Goal: Transaction & Acquisition: Purchase product/service

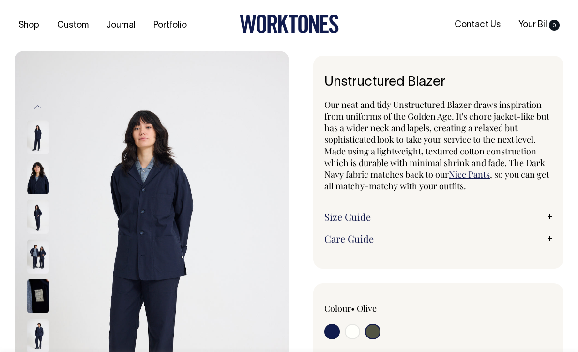
click at [34, 210] on img at bounding box center [38, 217] width 22 height 34
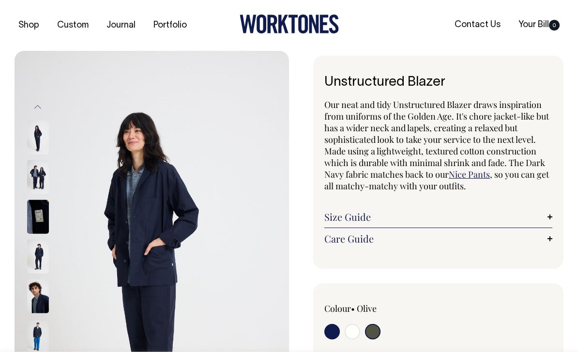
click at [36, 267] on img at bounding box center [38, 257] width 22 height 34
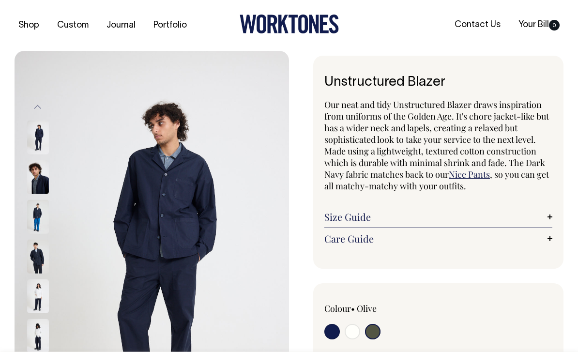
click at [31, 261] on img at bounding box center [38, 257] width 22 height 34
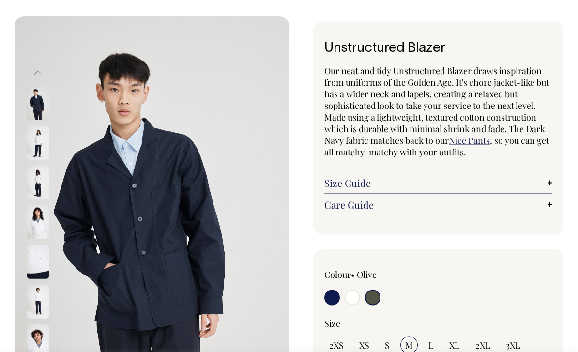
scroll to position [34, 0]
click at [35, 258] on img at bounding box center [38, 262] width 22 height 34
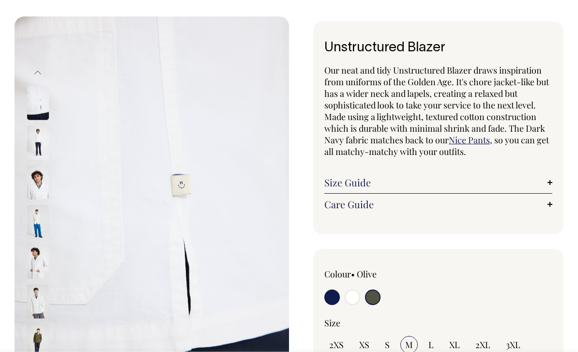
click at [378, 295] on input "radio" at bounding box center [372, 297] width 15 height 15
click at [375, 297] on input "radio" at bounding box center [372, 297] width 15 height 15
click at [235, 239] on img at bounding box center [152, 222] width 275 height 412
click at [372, 294] on input "radio" at bounding box center [372, 297] width 15 height 15
click at [349, 297] on input "radio" at bounding box center [352, 297] width 15 height 15
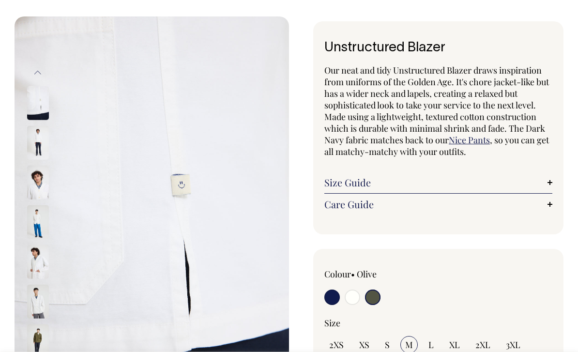
radio input "true"
select select "Off-White"
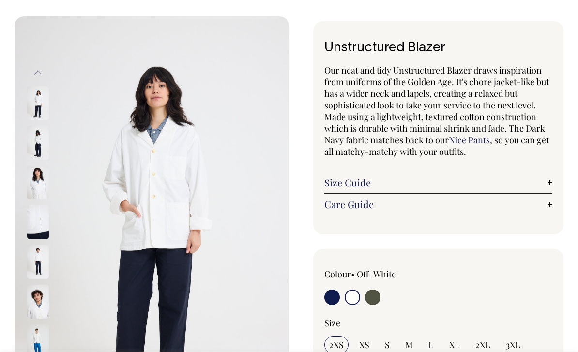
click at [378, 297] on input "radio" at bounding box center [372, 297] width 15 height 15
radio input "true"
select select "Olive"
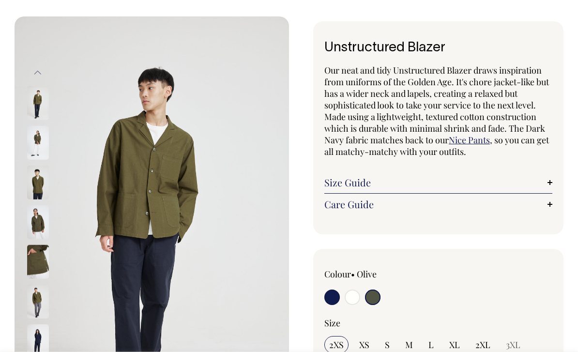
click at [211, 246] on img at bounding box center [152, 222] width 275 height 412
click at [41, 187] on img at bounding box center [38, 183] width 22 height 34
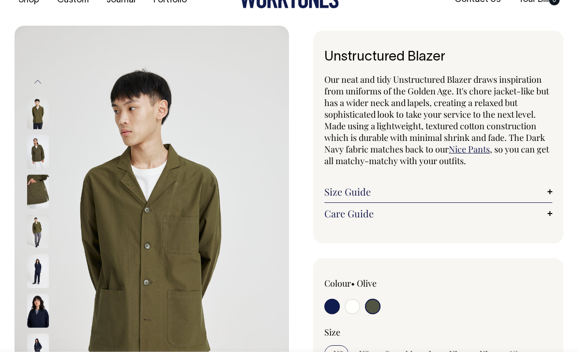
scroll to position [55, 0]
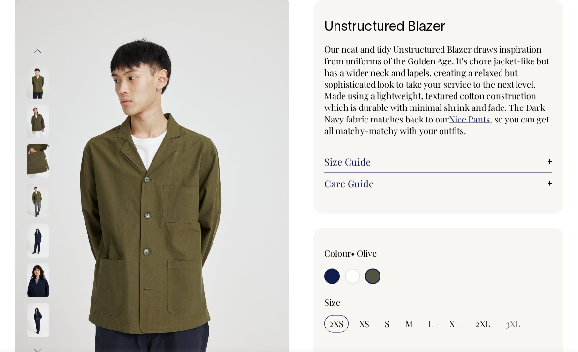
click at [102, 256] on img at bounding box center [152, 202] width 275 height 412
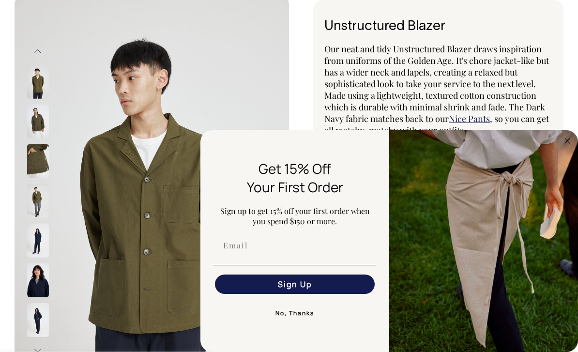
click at [36, 233] on img at bounding box center [38, 241] width 22 height 34
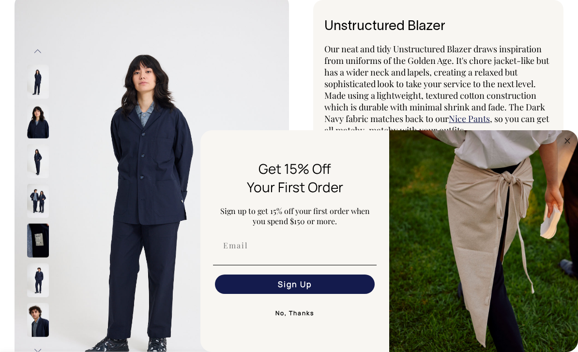
click at [39, 238] on img at bounding box center [38, 241] width 22 height 34
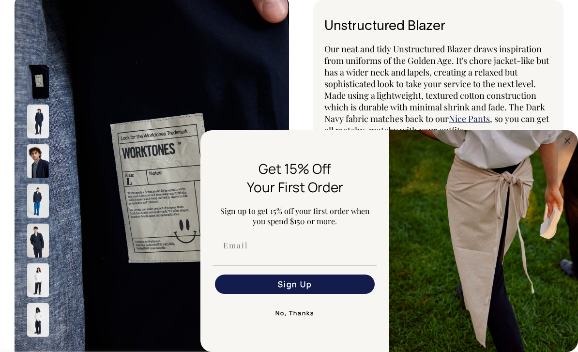
click at [35, 241] on img at bounding box center [38, 241] width 22 height 34
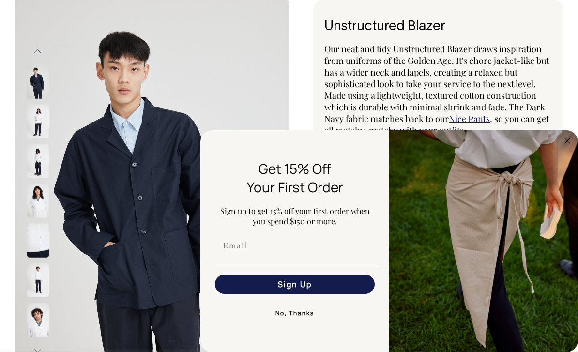
click at [572, 146] on circle "Close dialog" at bounding box center [567, 140] width 11 height 11
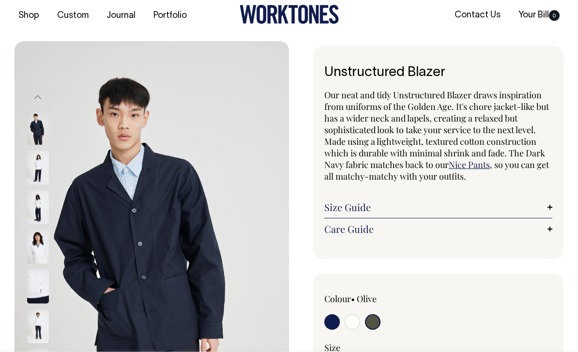
scroll to position [11, 0]
